Goal: Task Accomplishment & Management: Use online tool/utility

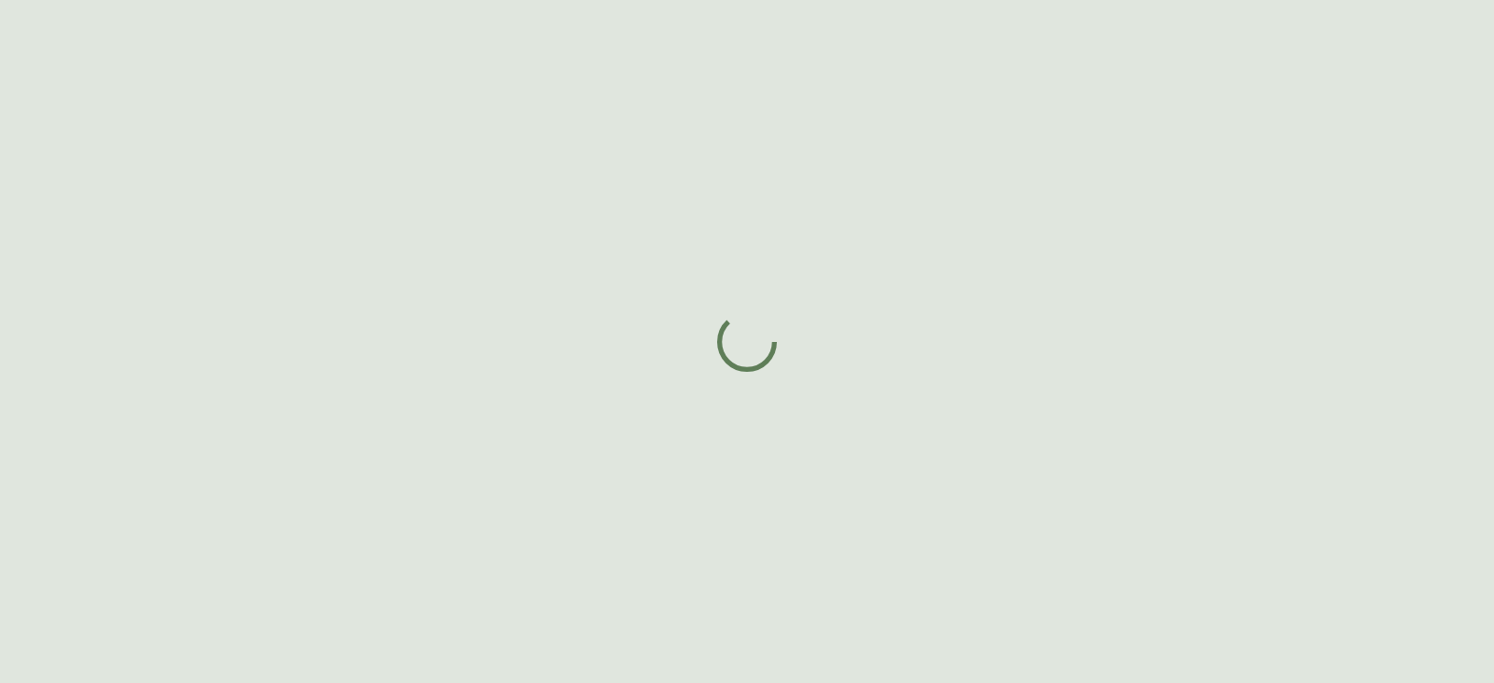
click at [1492, 132] on div at bounding box center [747, 341] width 1494 height 683
drag, startPoint x: 1460, startPoint y: 1, endPoint x: 1182, endPoint y: 51, distance: 282.9
click at [1182, 51] on div at bounding box center [747, 341] width 1494 height 683
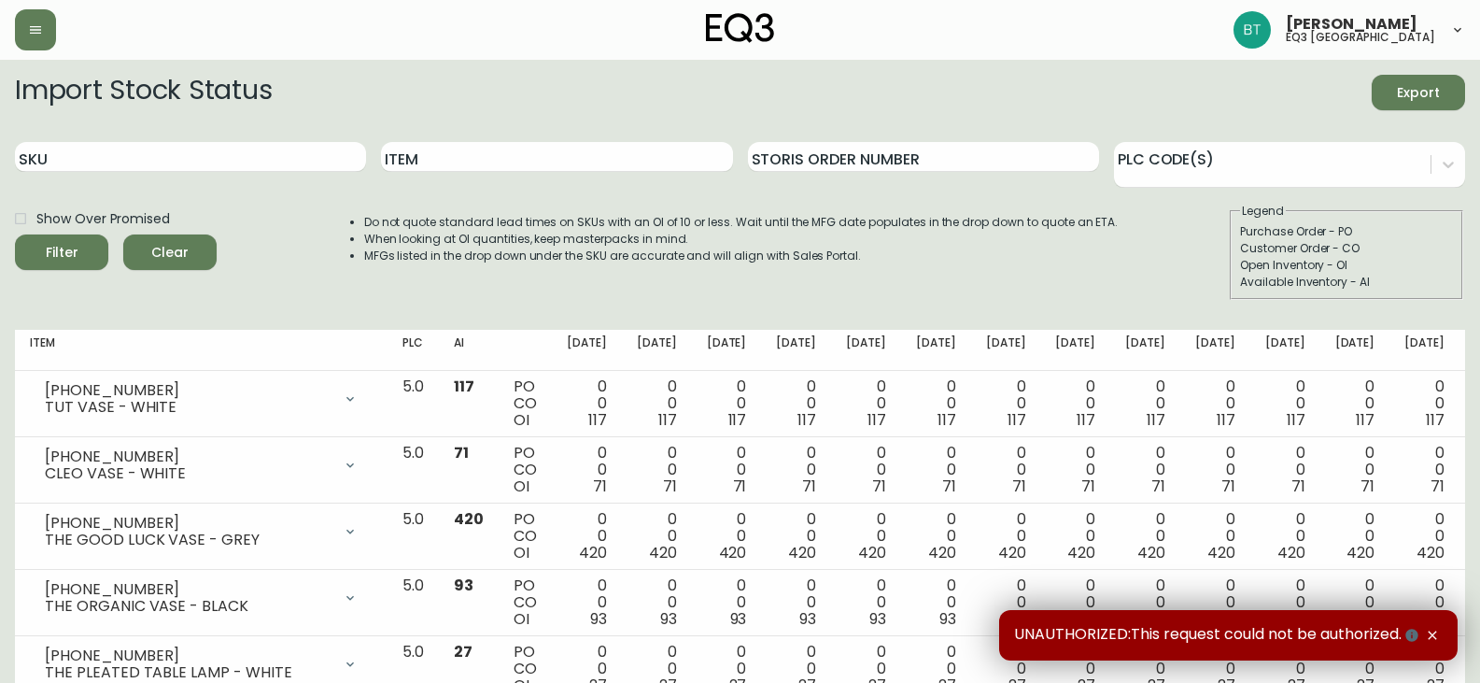
click at [1057, 32] on div "[PERSON_NAME] eq3 [GEOGRAPHIC_DATA]" at bounding box center [740, 30] width 1451 height 60
click at [106, 157] on input "SKU" at bounding box center [190, 157] width 351 height 30
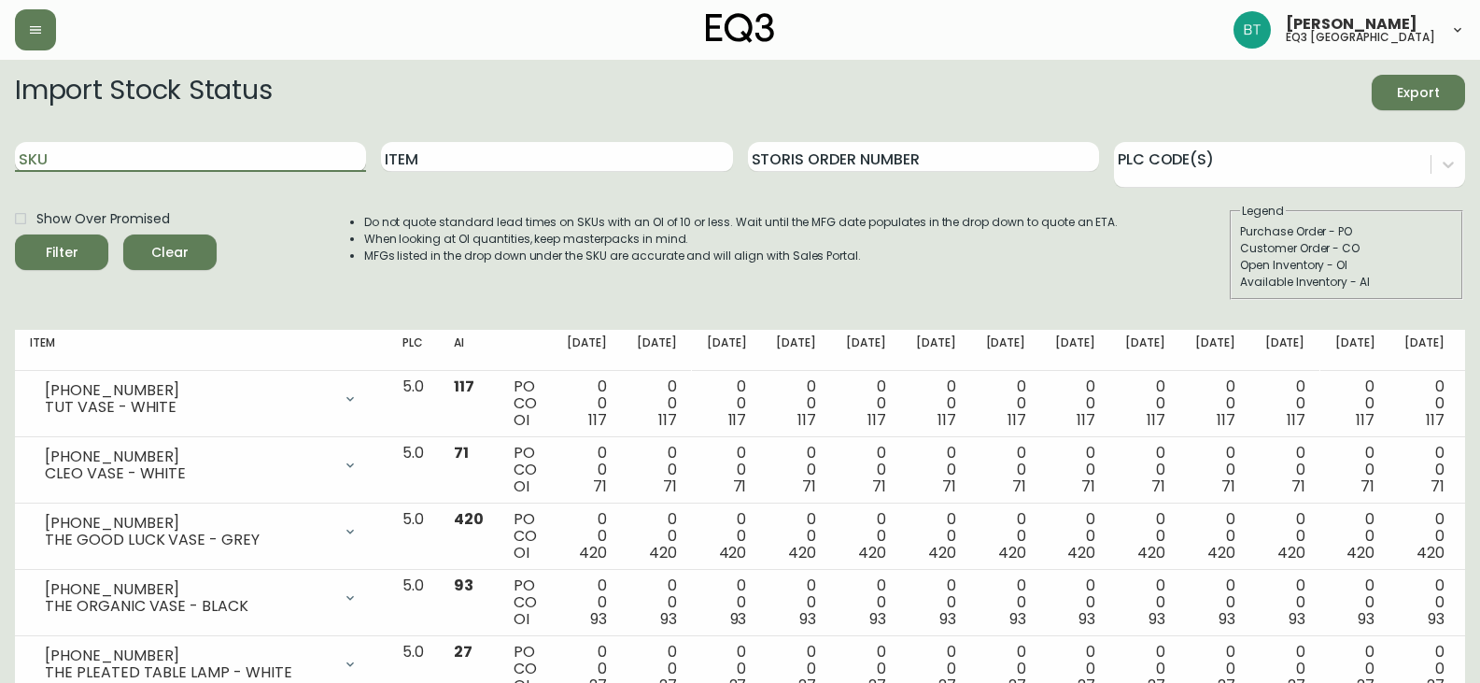
paste input "[PHONE_NUMBER]"
type input "[PHONE_NUMBER]"
click at [15, 234] on button "Filter" at bounding box center [61, 251] width 93 height 35
